Goal: Find specific page/section: Find specific page/section

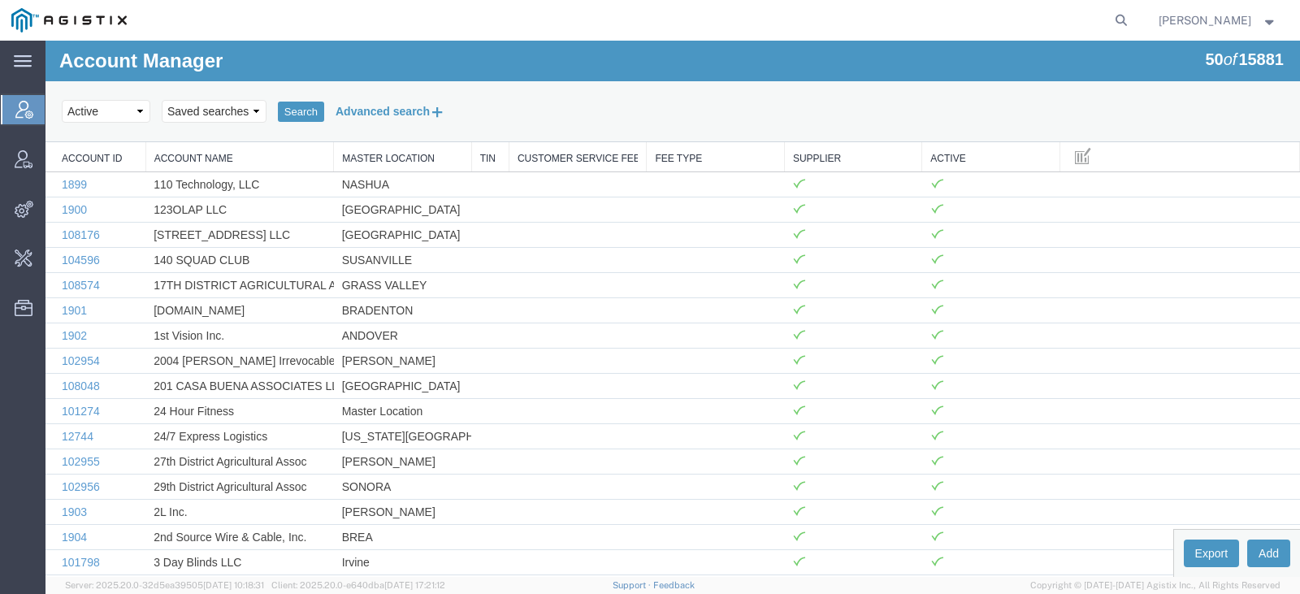
click at [398, 113] on button "Advanced search" at bounding box center [390, 111] width 132 height 28
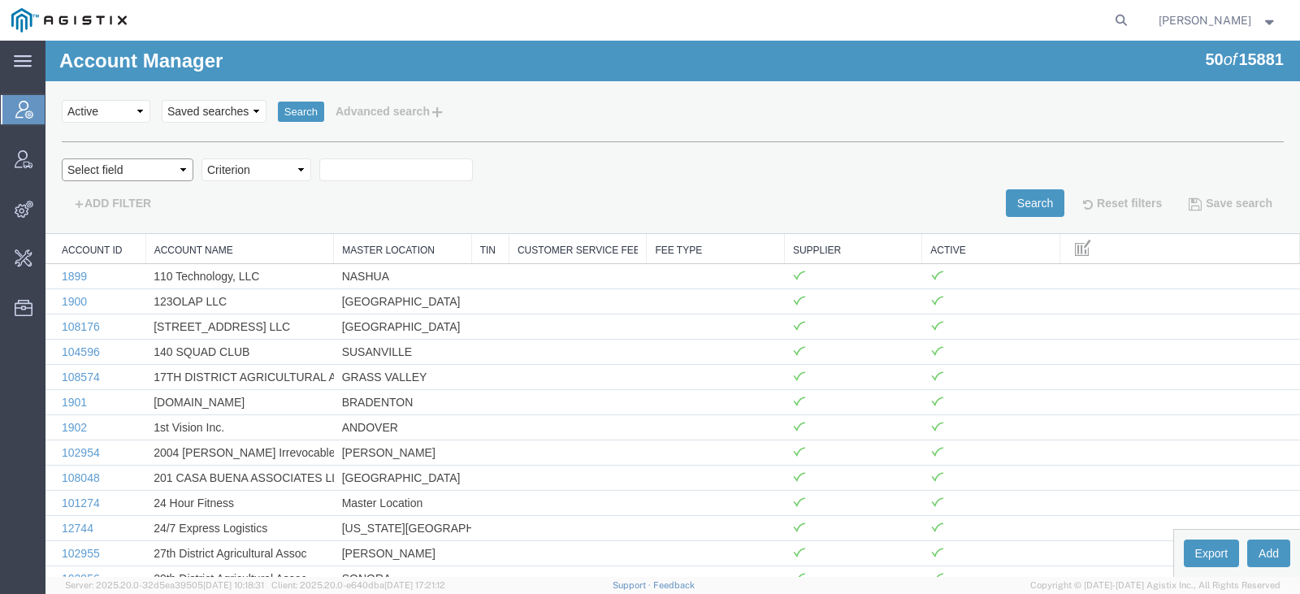
click at [87, 174] on select "Select field Account Name Active Supplier" at bounding box center [128, 169] width 132 height 23
select select "accountName"
click at [62, 158] on select "Select field Account Name Active Supplier" at bounding box center [128, 169] width 132 height 23
click at [224, 159] on select "Criterion contains does not contain is is blank is not blank starts with" at bounding box center [256, 169] width 110 height 23
select select "contains"
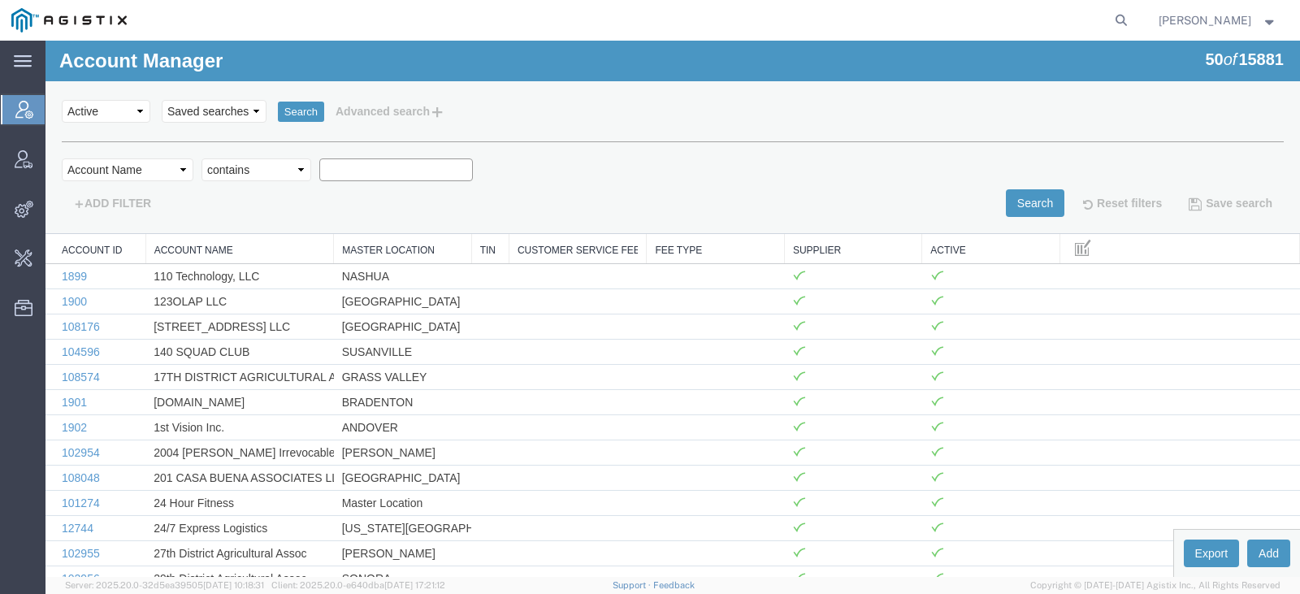
click at [201, 158] on select "Criterion contains does not contain is is blank is not blank starts with" at bounding box center [256, 169] width 110 height 23
click at [370, 171] on input "text" at bounding box center [396, 169] width 154 height 23
type input "syneos"
click at [1012, 212] on button "Search" at bounding box center [1035, 203] width 58 height 28
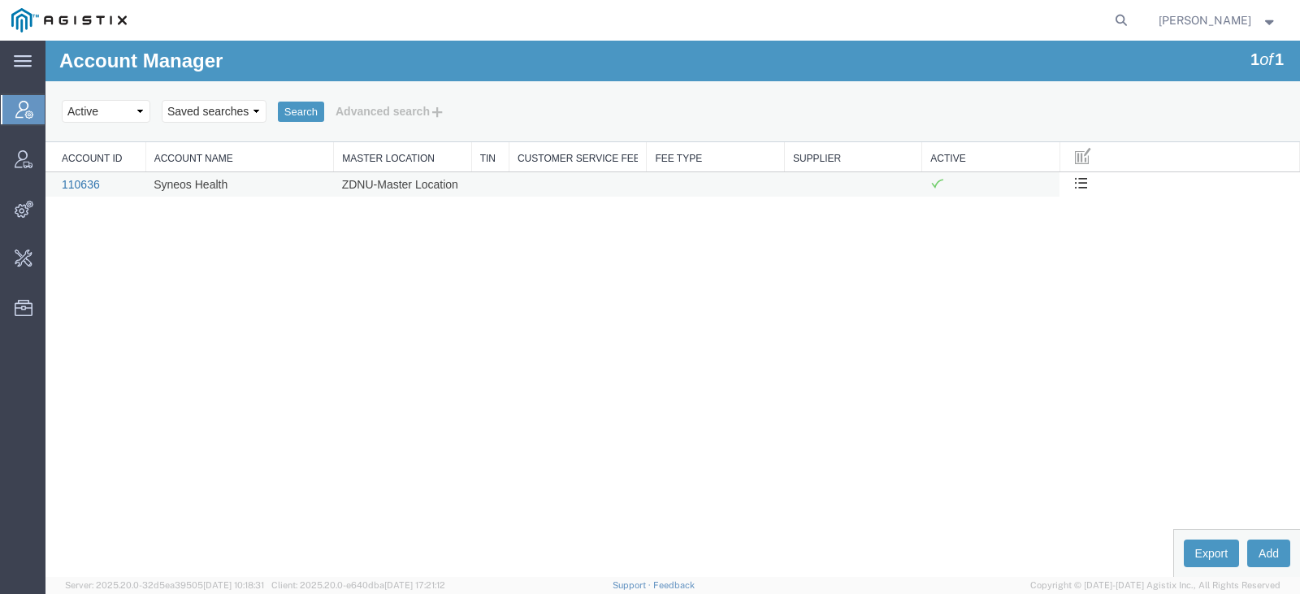
click at [76, 187] on link "110636" at bounding box center [81, 184] width 38 height 13
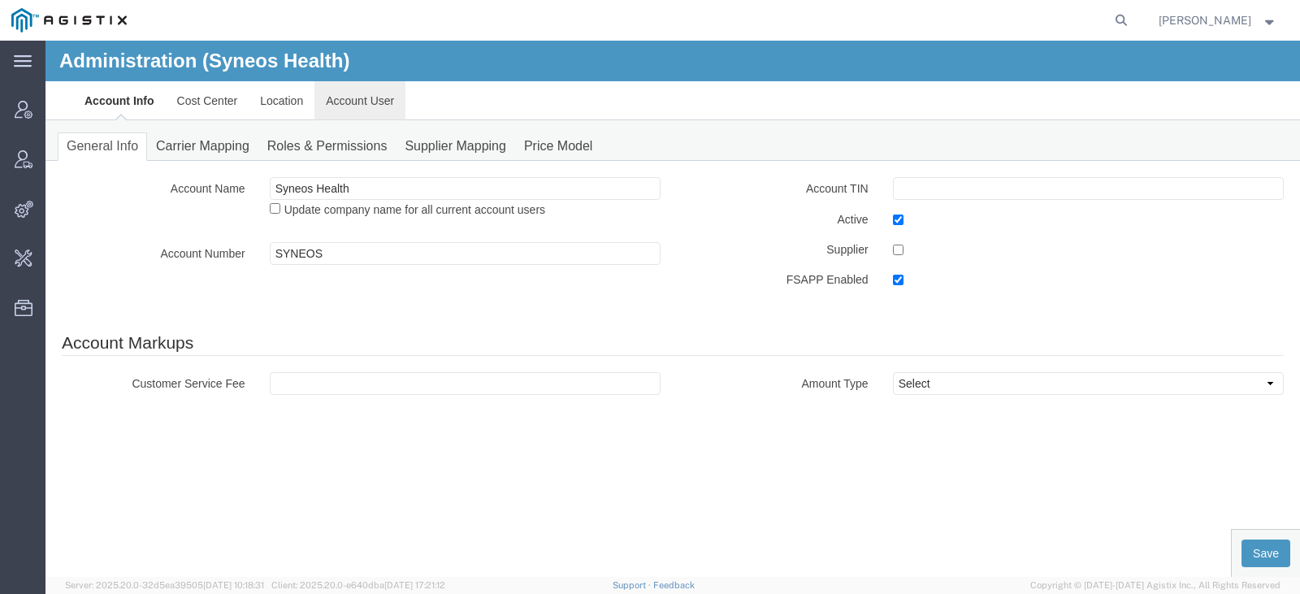
click at [363, 107] on link "Account User" at bounding box center [359, 100] width 91 height 39
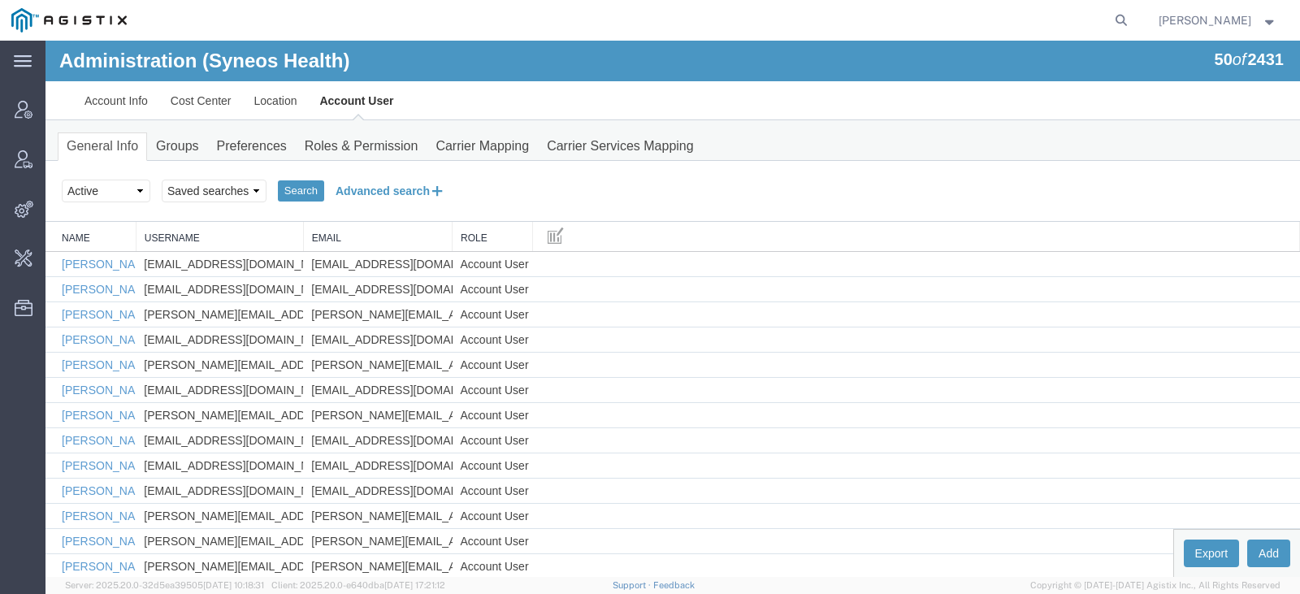
click at [363, 177] on button "Advanced search" at bounding box center [390, 191] width 132 height 28
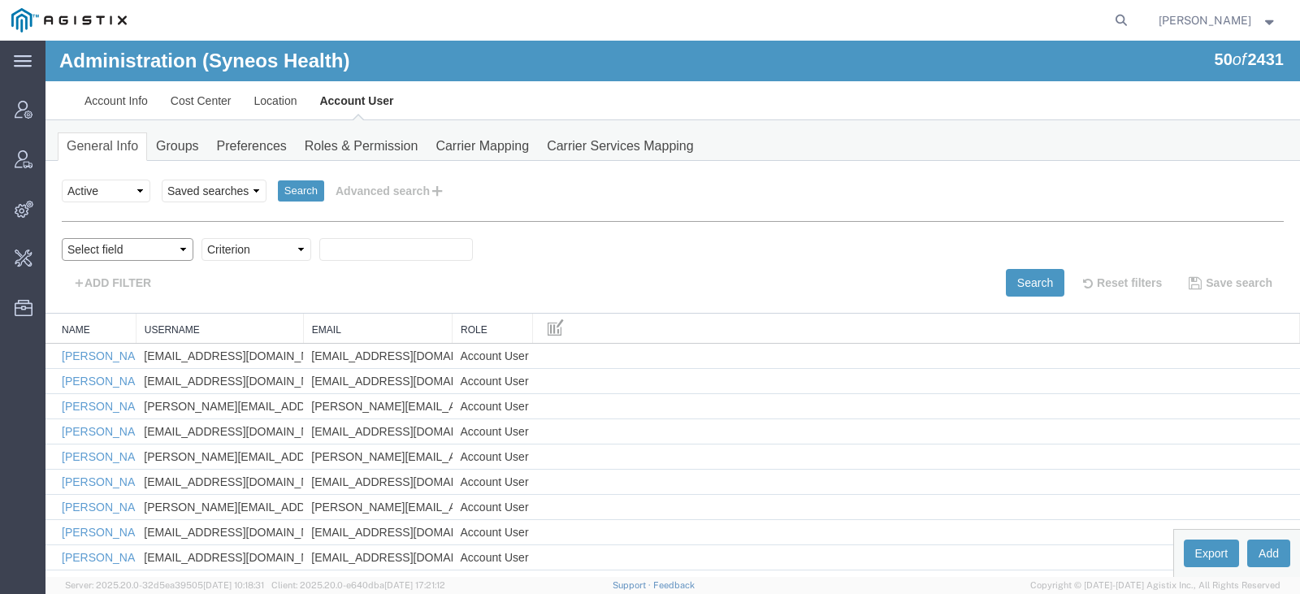
click at [123, 239] on select "Select field Cost Center Email Location Name Role Username" at bounding box center [128, 249] width 132 height 23
select select "personName"
click at [62, 238] on select "Select field Cost Center Email Location Name Role Username" at bounding box center [128, 249] width 132 height 23
click at [218, 249] on select "Criterion contains does not contain is is blank is not blank starts with" at bounding box center [256, 249] width 110 height 23
select select "contains"
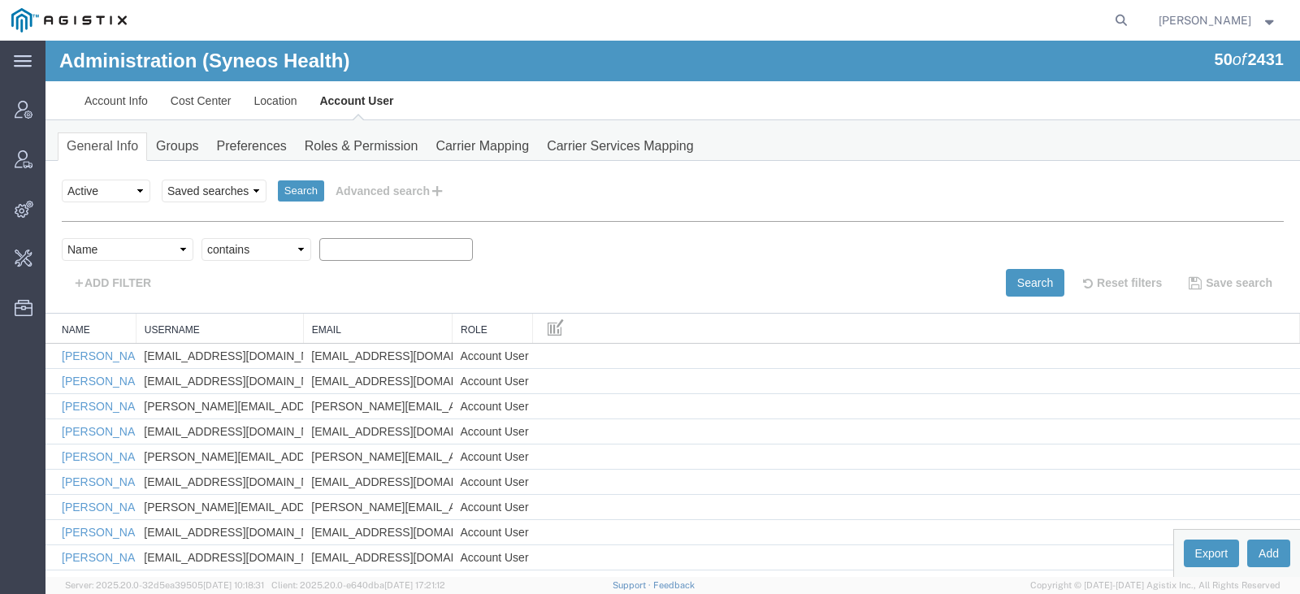
click at [201, 238] on select "Criterion contains does not contain is is blank is not blank starts with" at bounding box center [256, 249] width 110 height 23
click at [338, 249] on input "text" at bounding box center [396, 249] width 154 height 23
type input "a"
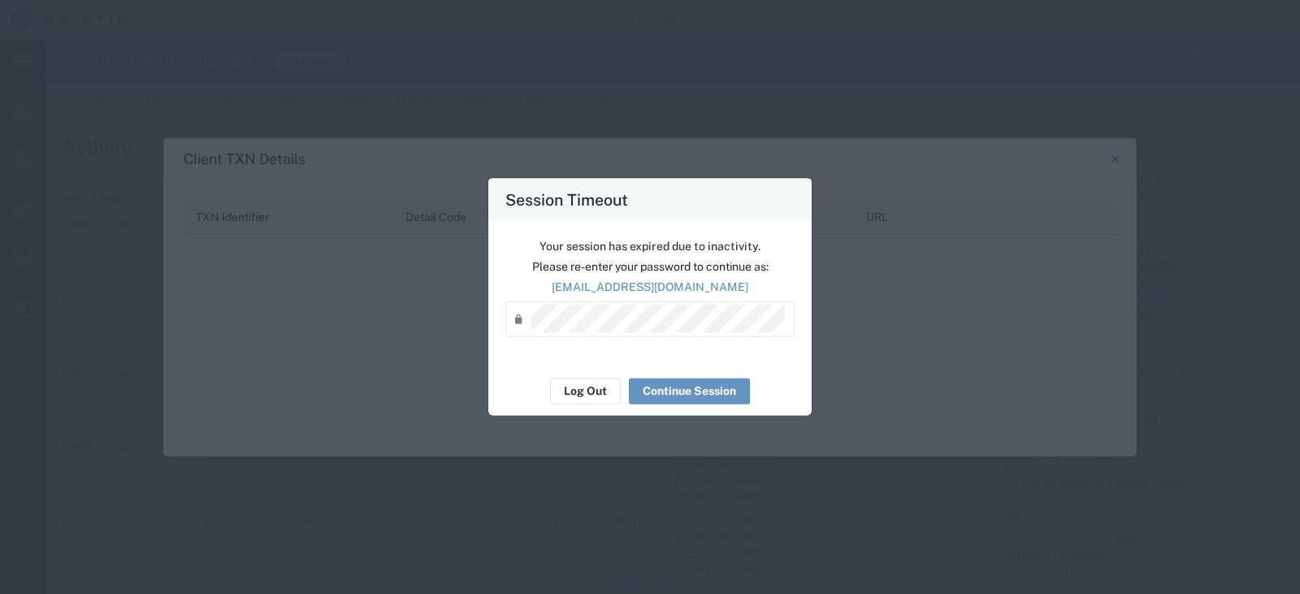
scroll to position [2542, 0]
